Goal: Task Accomplishment & Management: Manage account settings

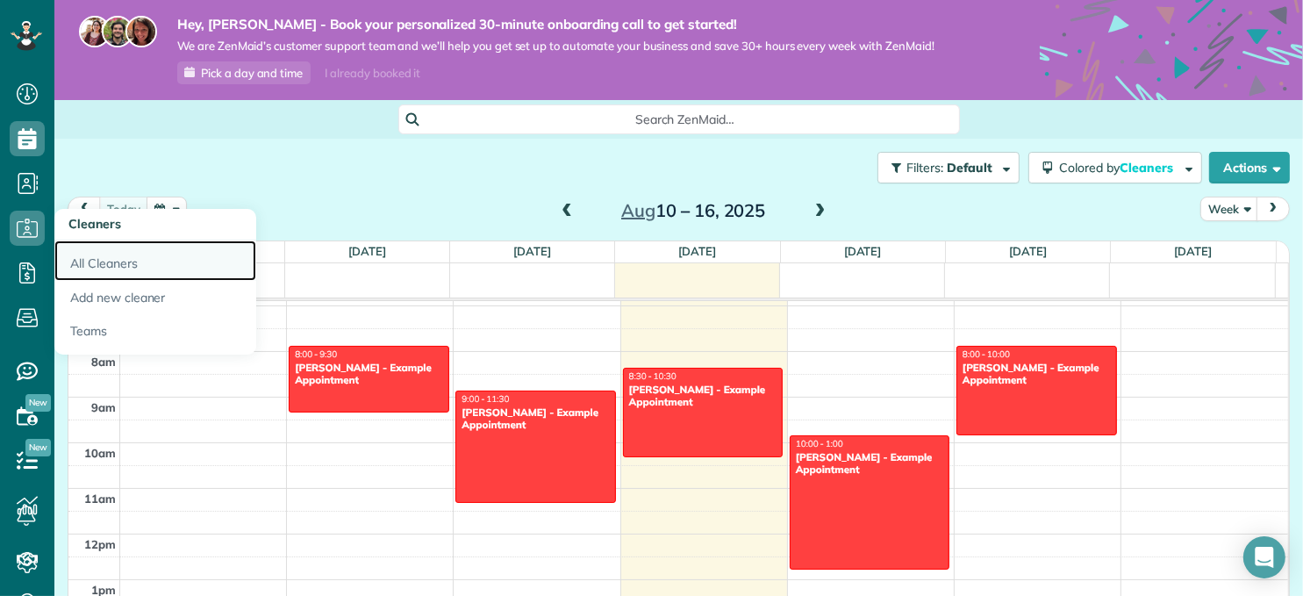
click at [136, 259] on link "All Cleaners" at bounding box center [155, 260] width 202 height 40
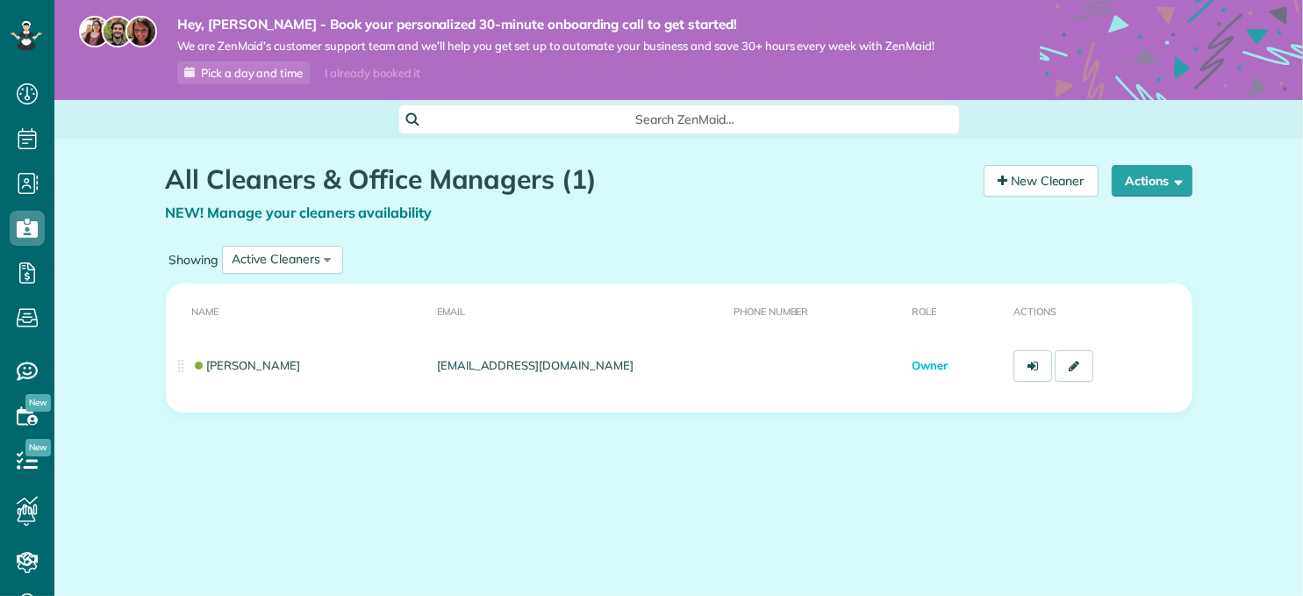
scroll to position [7, 7]
click at [1189, 182] on button "Actions" at bounding box center [1152, 181] width 81 height 32
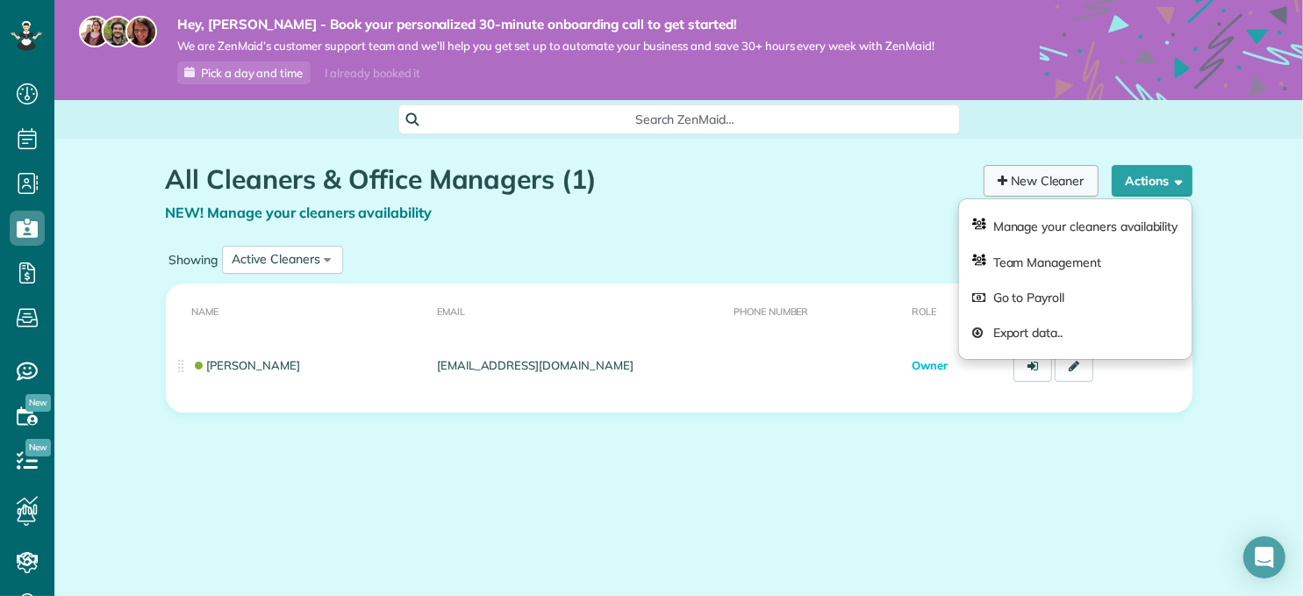
click at [1076, 187] on link "New Cleaner" at bounding box center [1040, 181] width 115 height 32
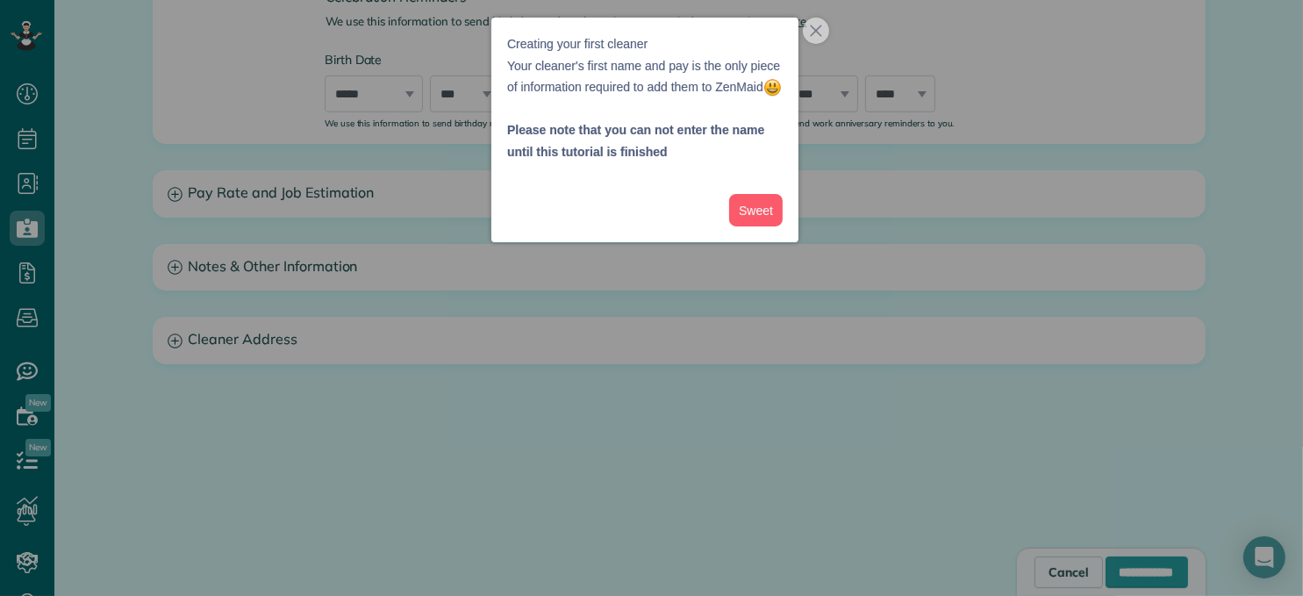
scroll to position [342, 0]
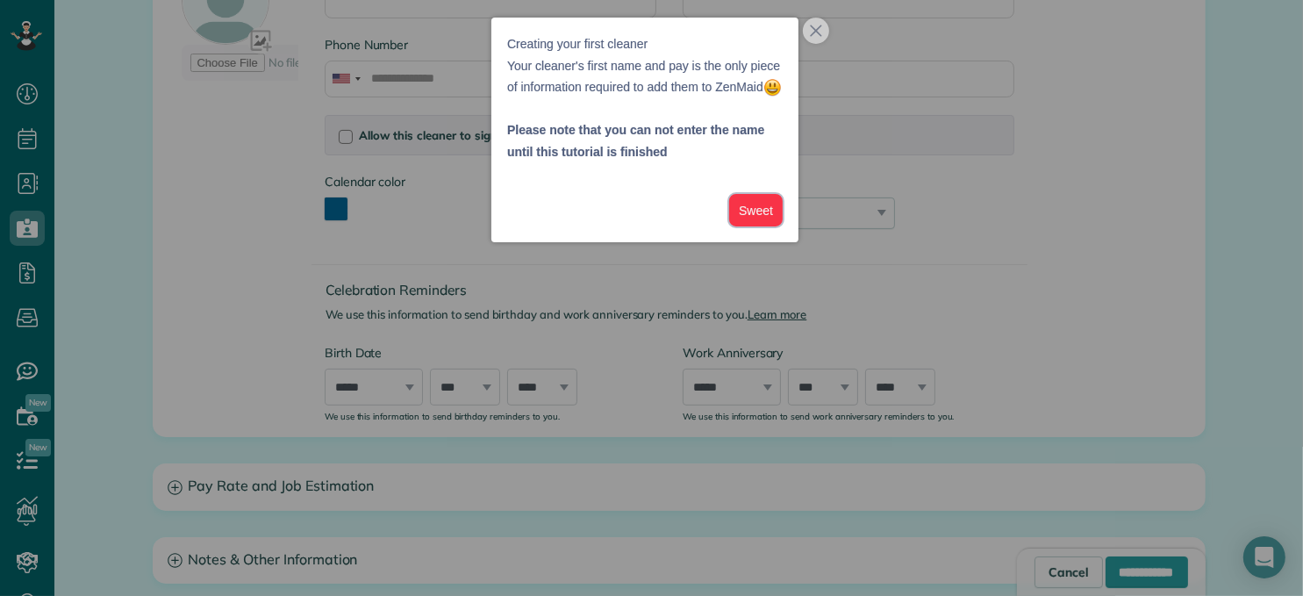
click at [766, 226] on button "Sweet" at bounding box center [756, 210] width 54 height 32
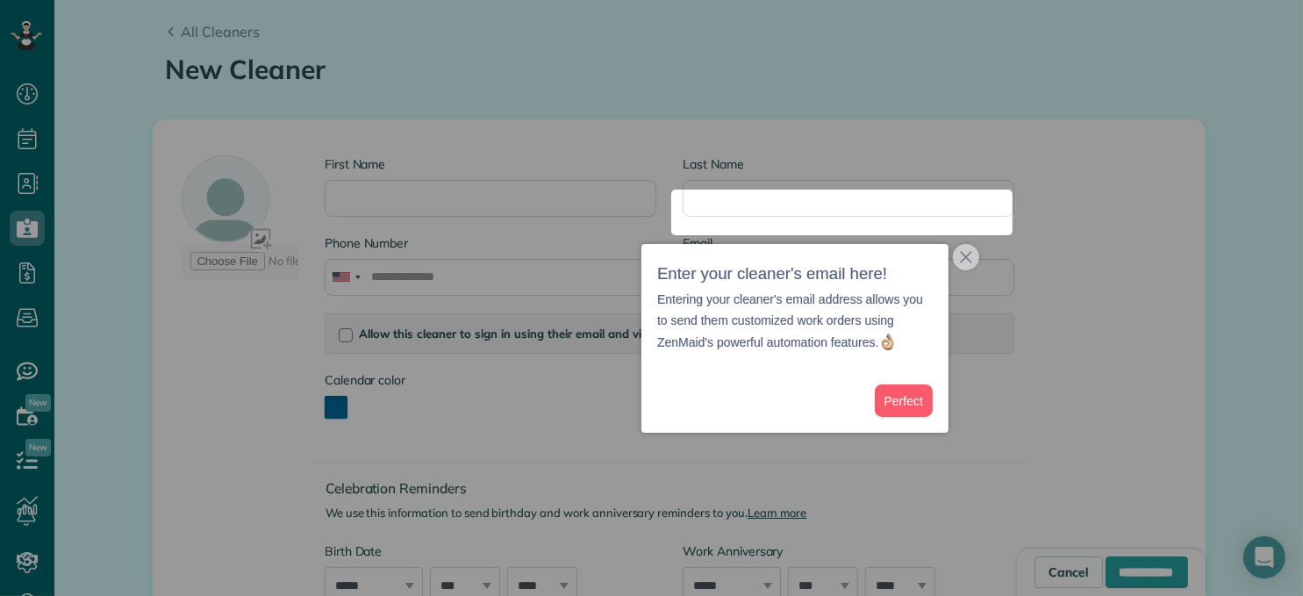
scroll to position [122, 0]
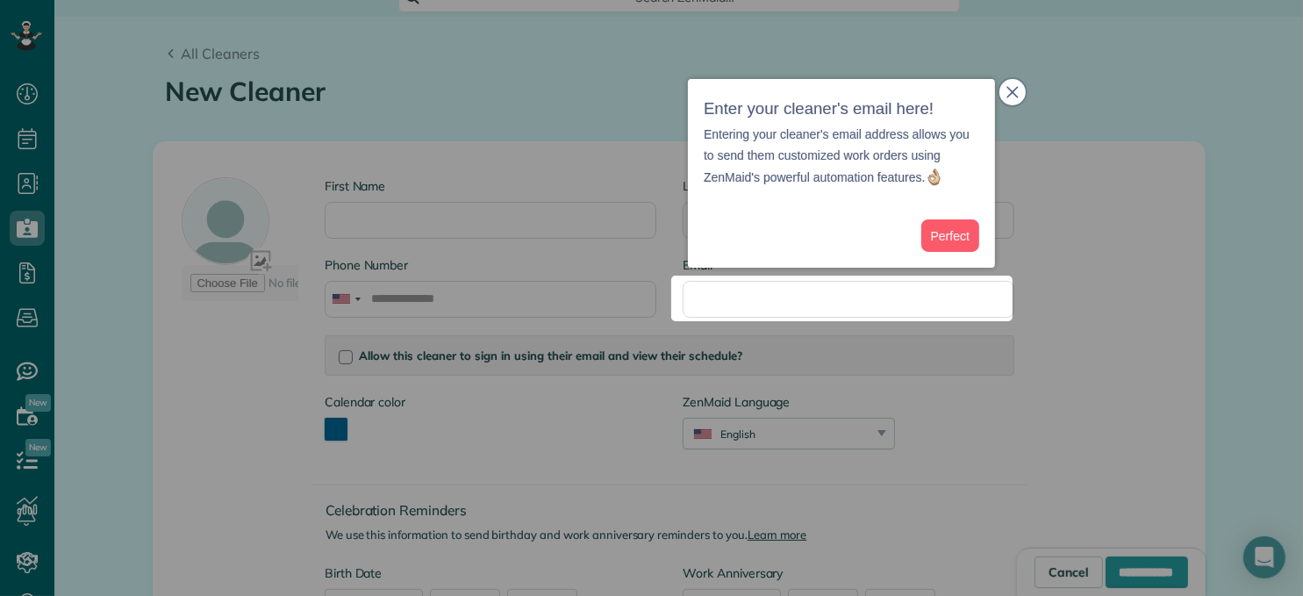
click at [1012, 97] on icon "close," at bounding box center [1012, 92] width 12 height 12
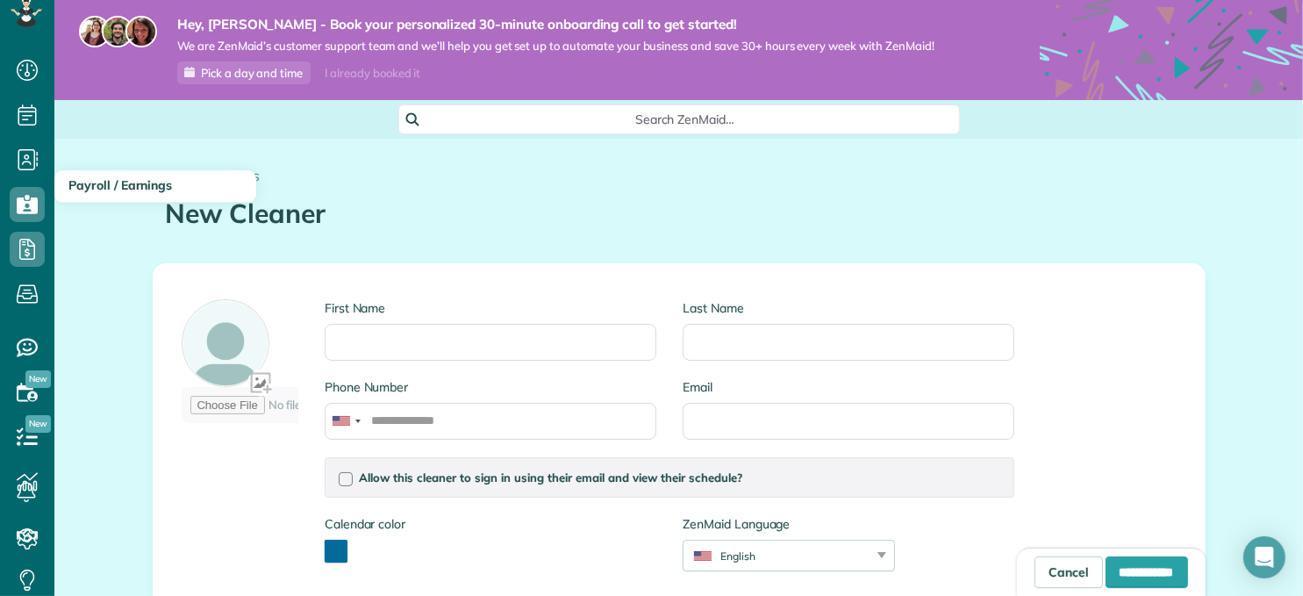
scroll to position [0, 0]
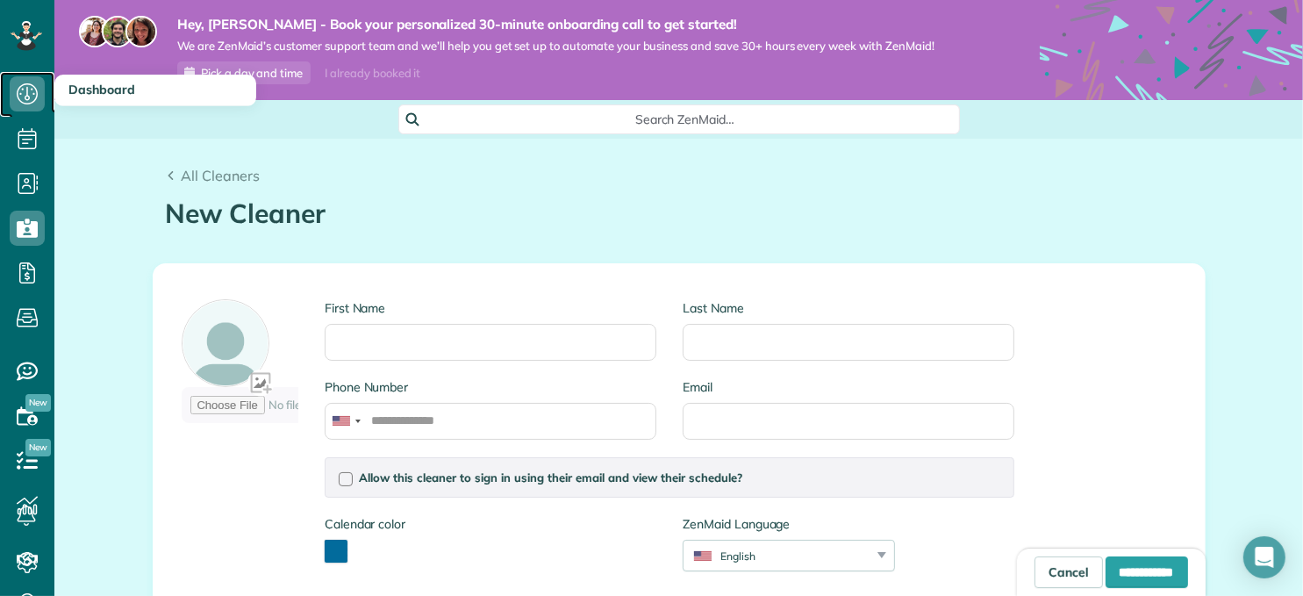
click at [37, 97] on use at bounding box center [27, 93] width 21 height 21
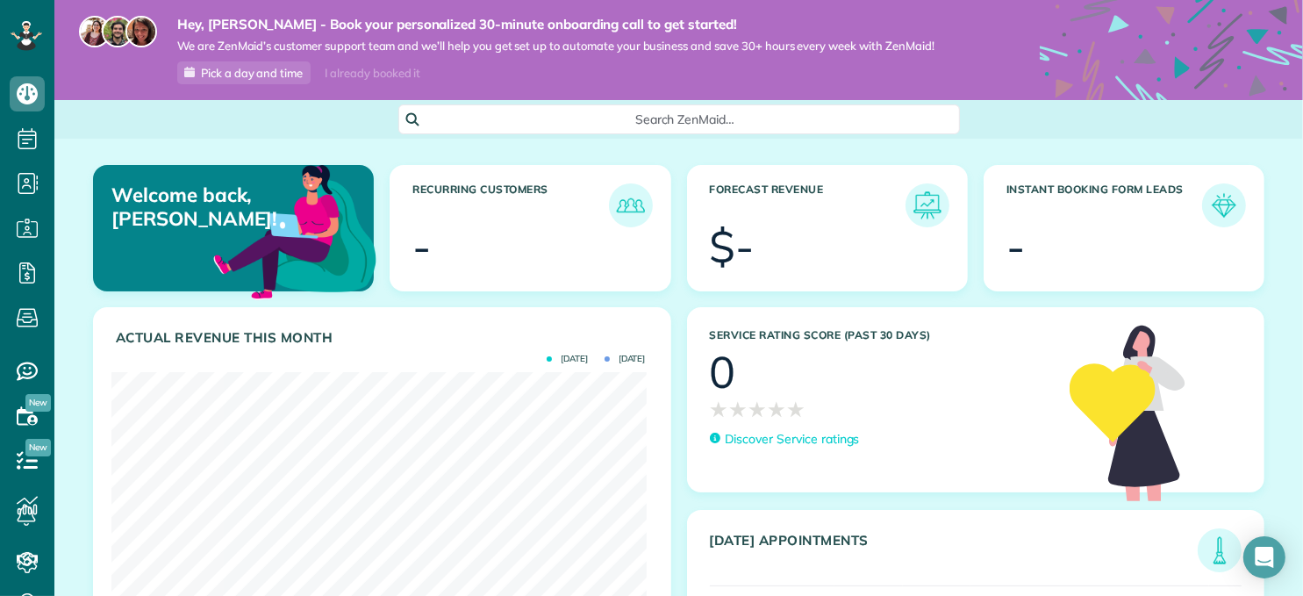
click at [126, 118] on div "Search ZenMaid…" at bounding box center [678, 119] width 1248 height 30
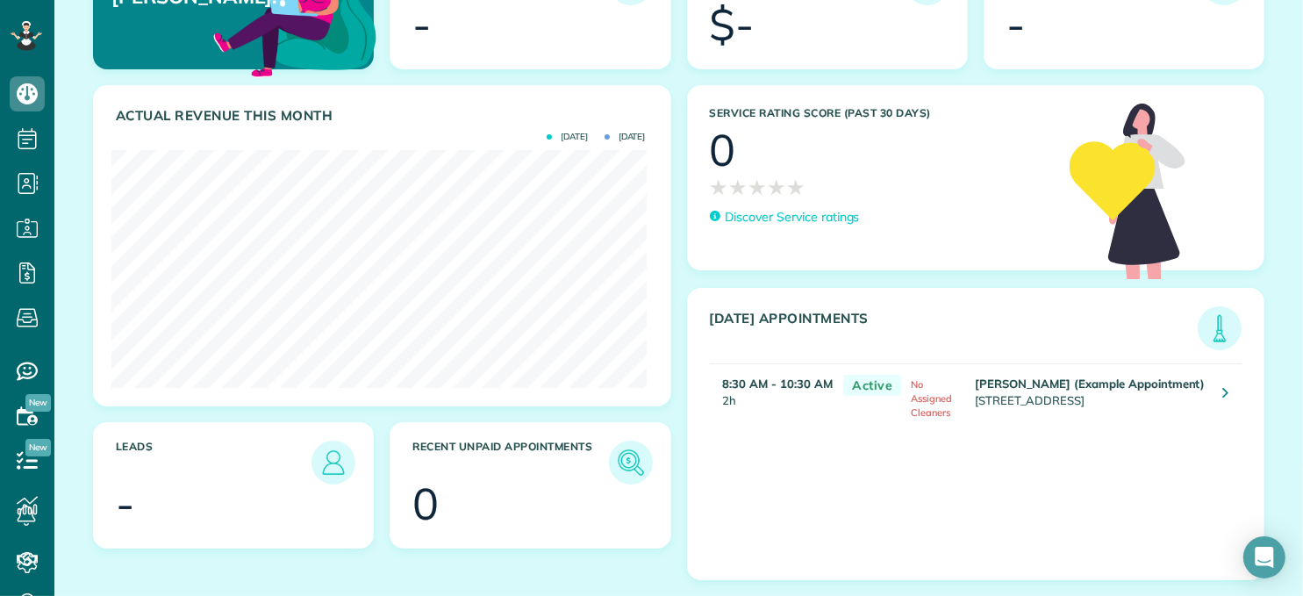
click at [433, 565] on div "Actual Revenue this month Aug 2025 July 2025 $ - Leads - Recent unpaid appointm…" at bounding box center [382, 340] width 594 height 510
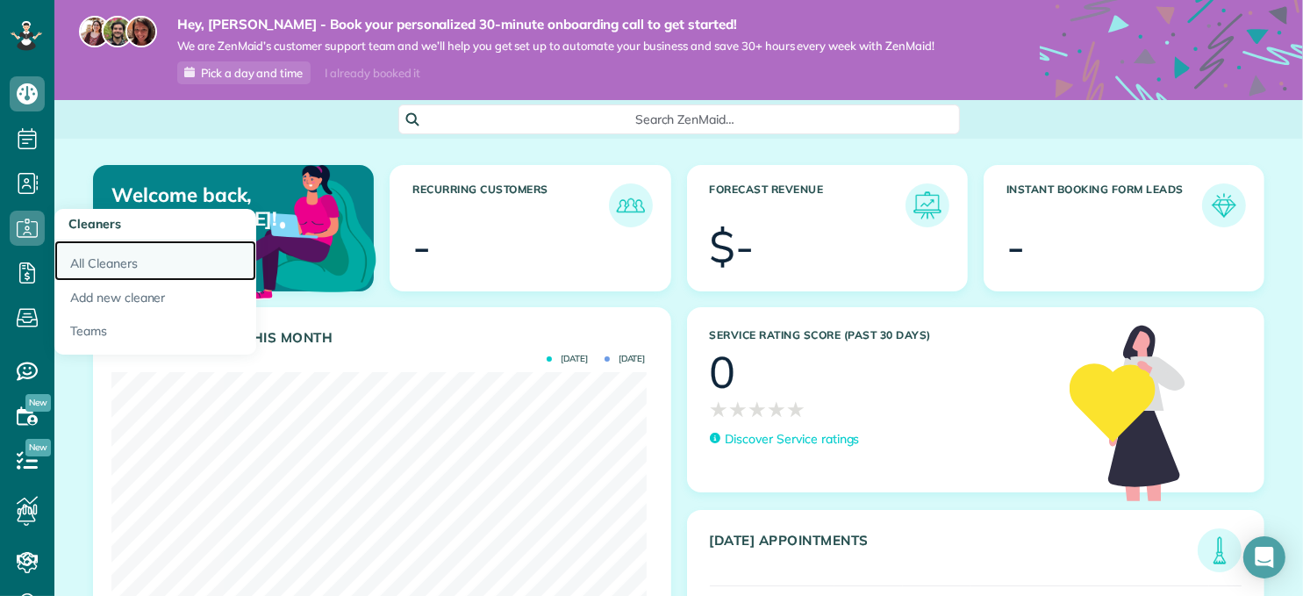
click at [95, 254] on link "All Cleaners" at bounding box center [155, 260] width 202 height 40
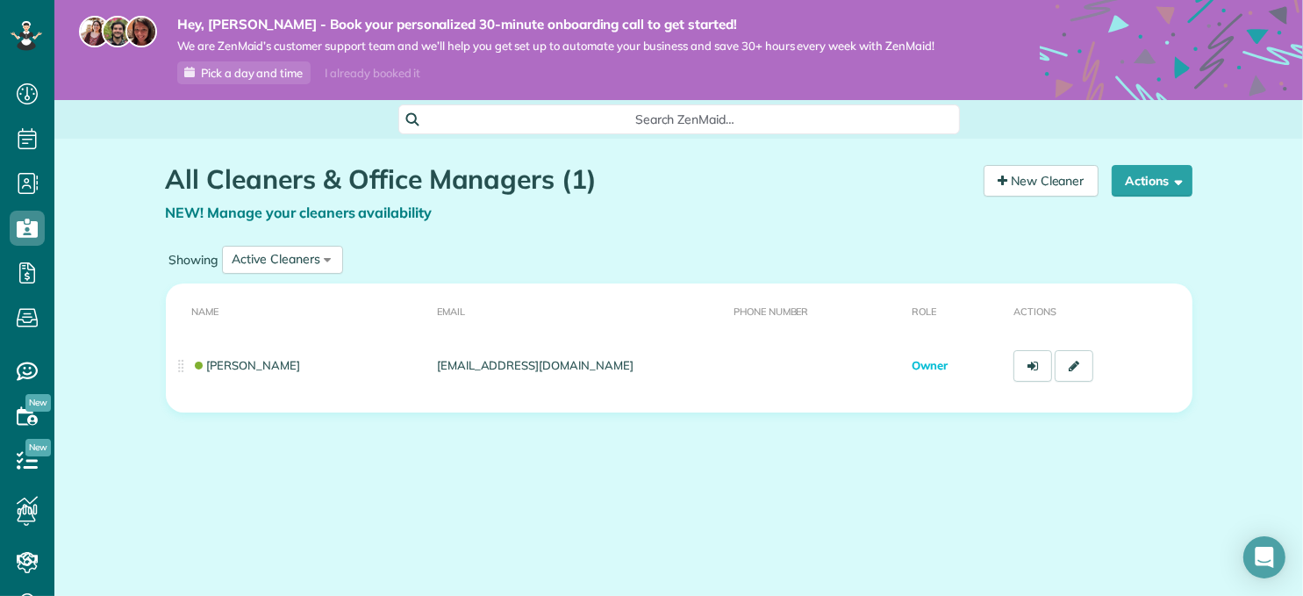
scroll to position [596, 54]
